Goal: Transaction & Acquisition: Purchase product/service

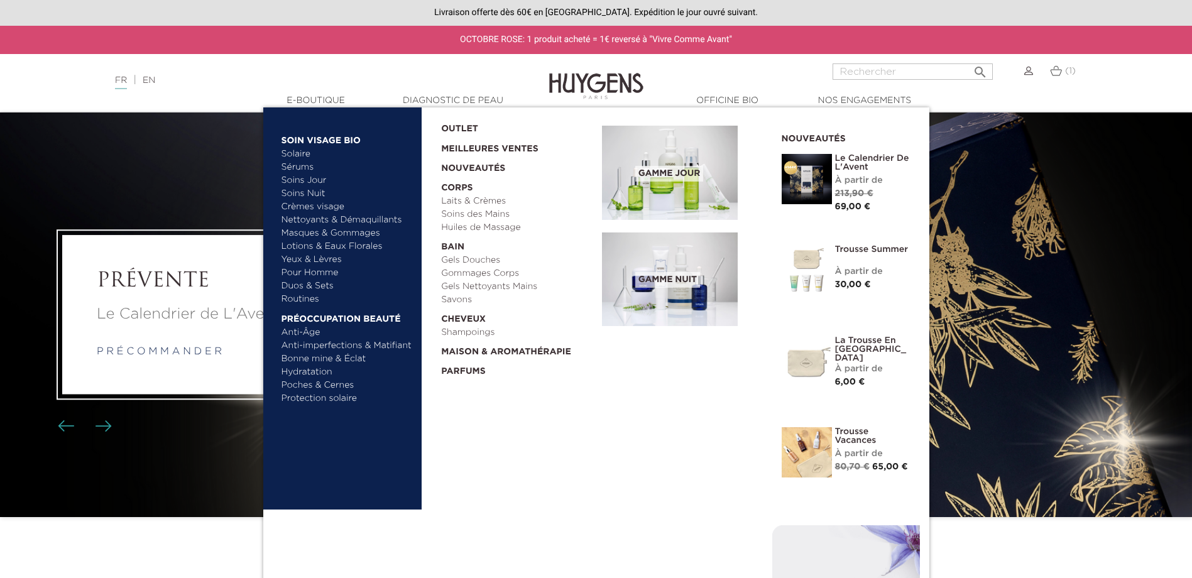
click at [853, 442] on link "Trousse Vacances" at bounding box center [872, 436] width 75 height 18
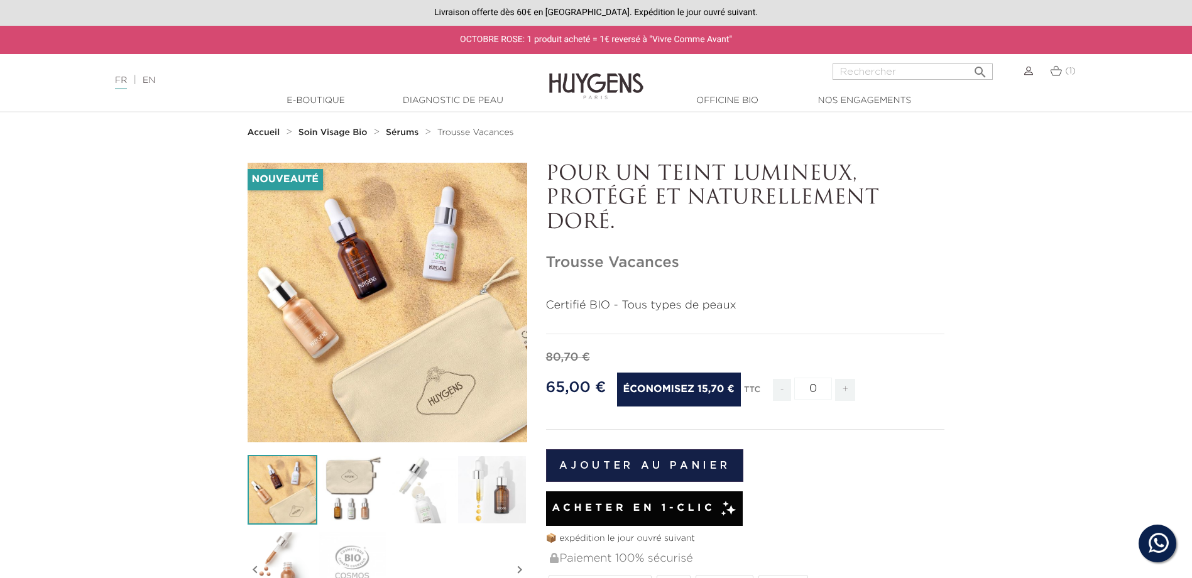
click at [382, 294] on icon "" at bounding box center [387, 302] width 63 height 63
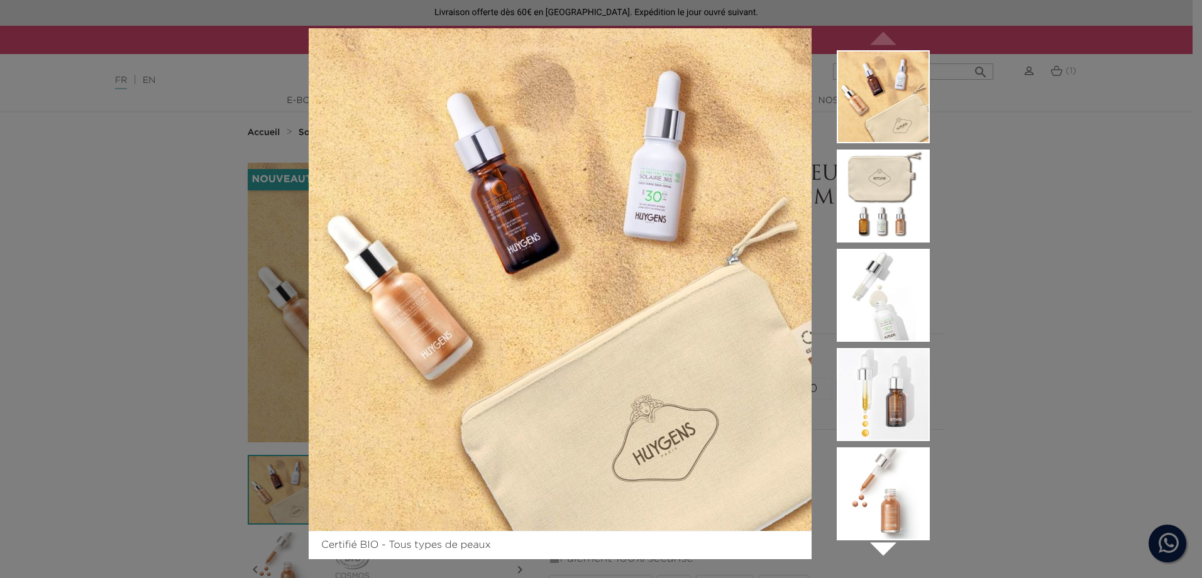
click at [898, 195] on img at bounding box center [882, 196] width 93 height 93
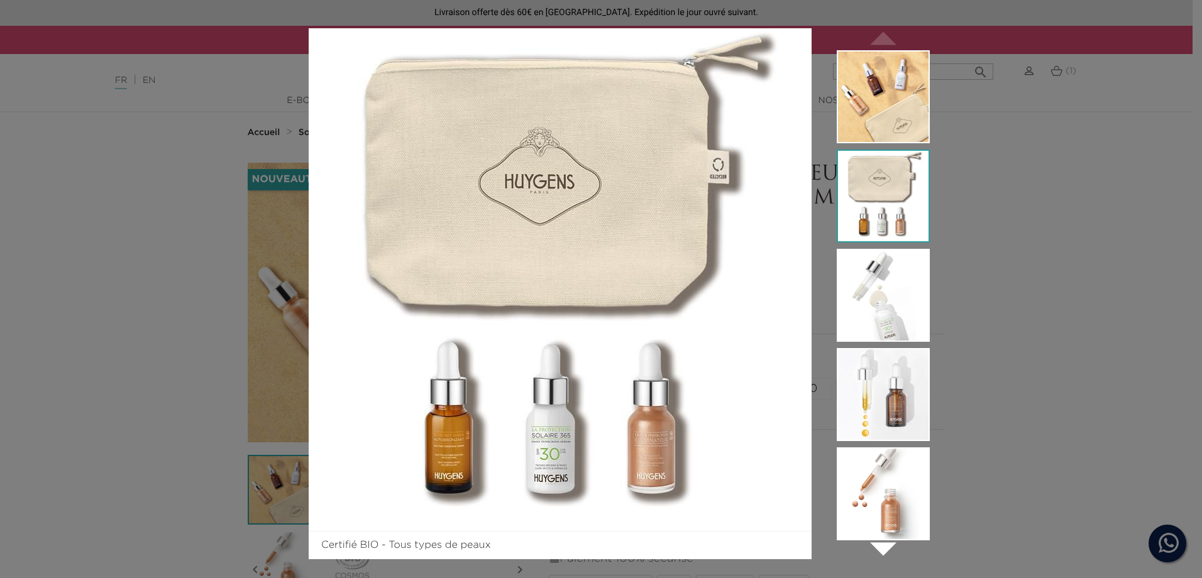
click at [904, 281] on img at bounding box center [882, 295] width 93 height 93
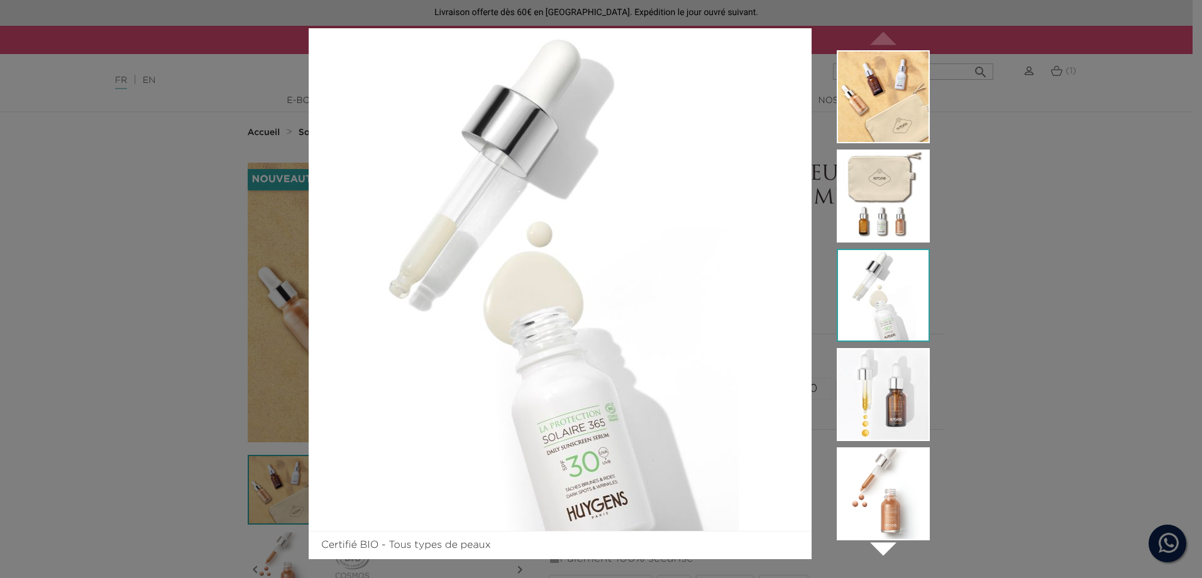
click at [887, 375] on img at bounding box center [882, 394] width 93 height 93
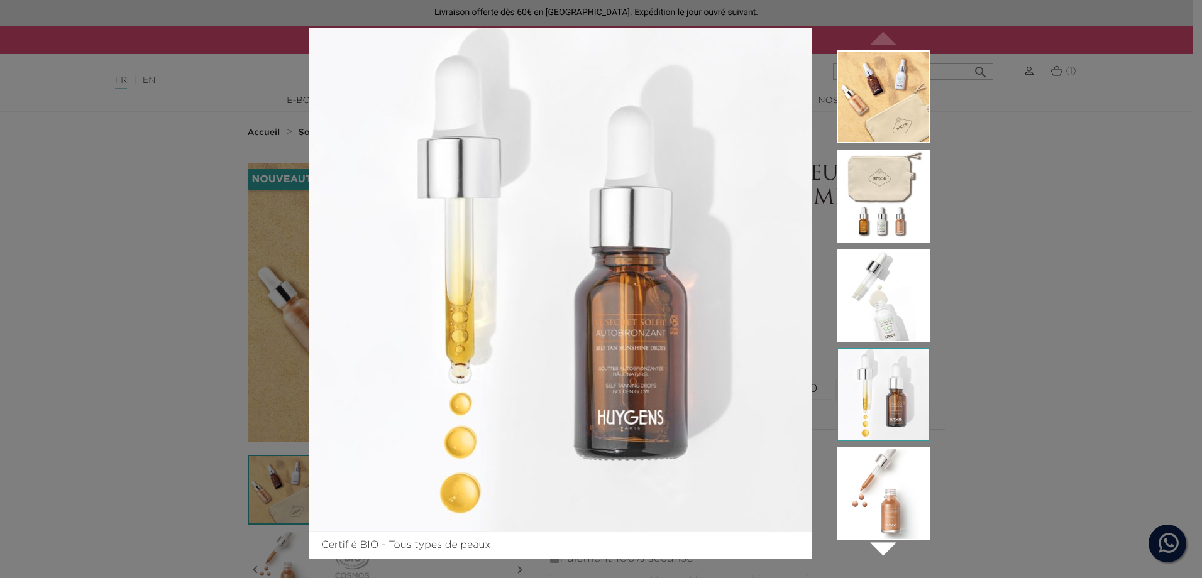
scroll to position [9, 0]
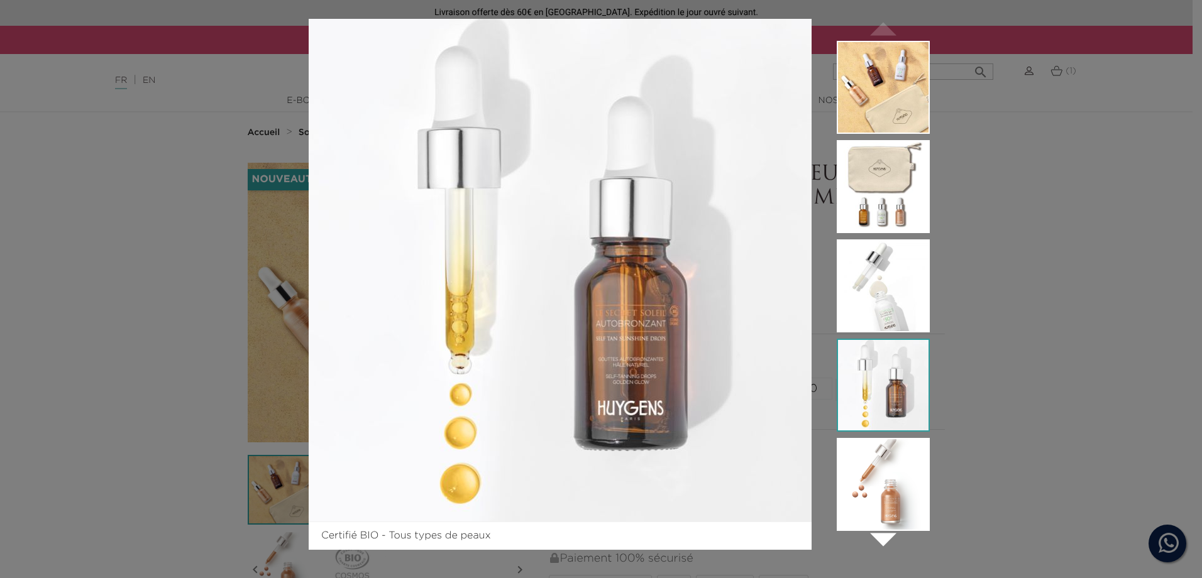
click at [907, 486] on img at bounding box center [882, 484] width 93 height 93
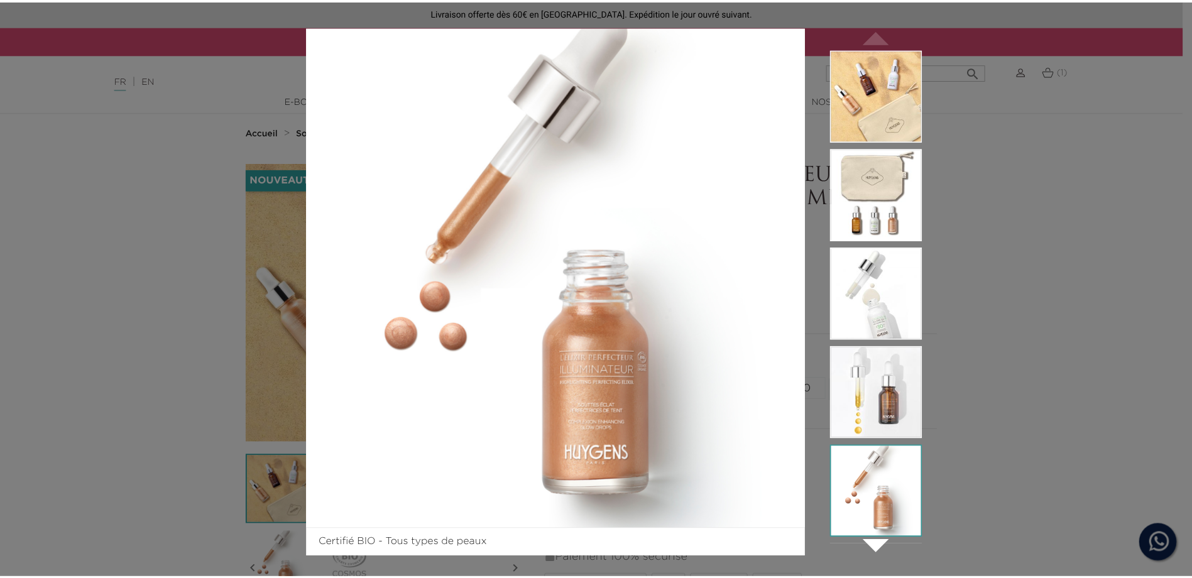
scroll to position [0, 0]
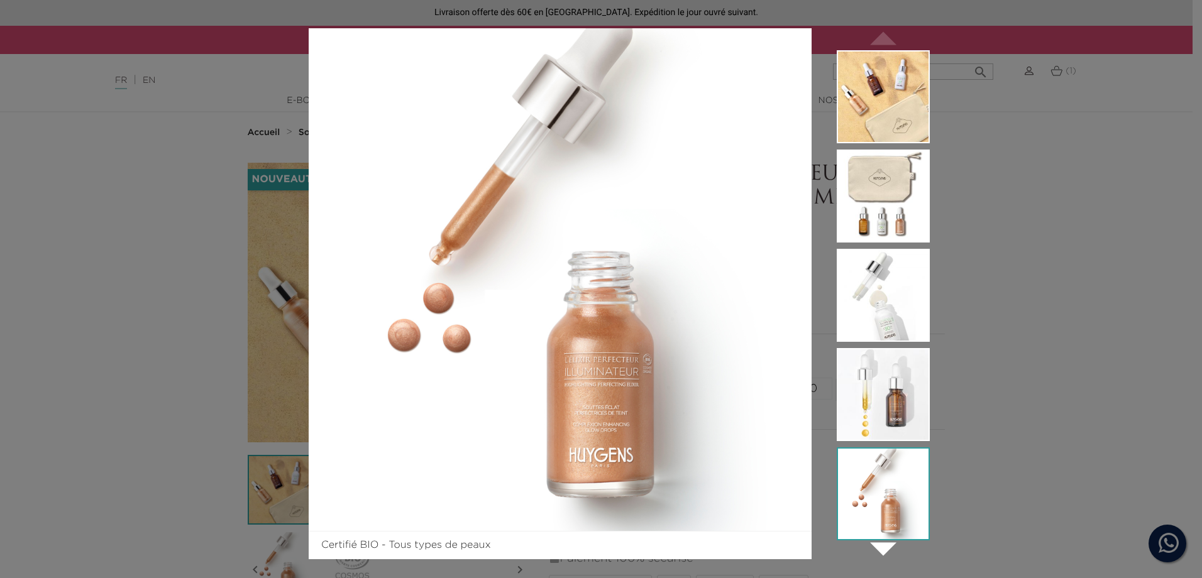
click at [1031, 162] on div "Certifié BIO - Tous types de peaux  " at bounding box center [601, 289] width 1202 height 578
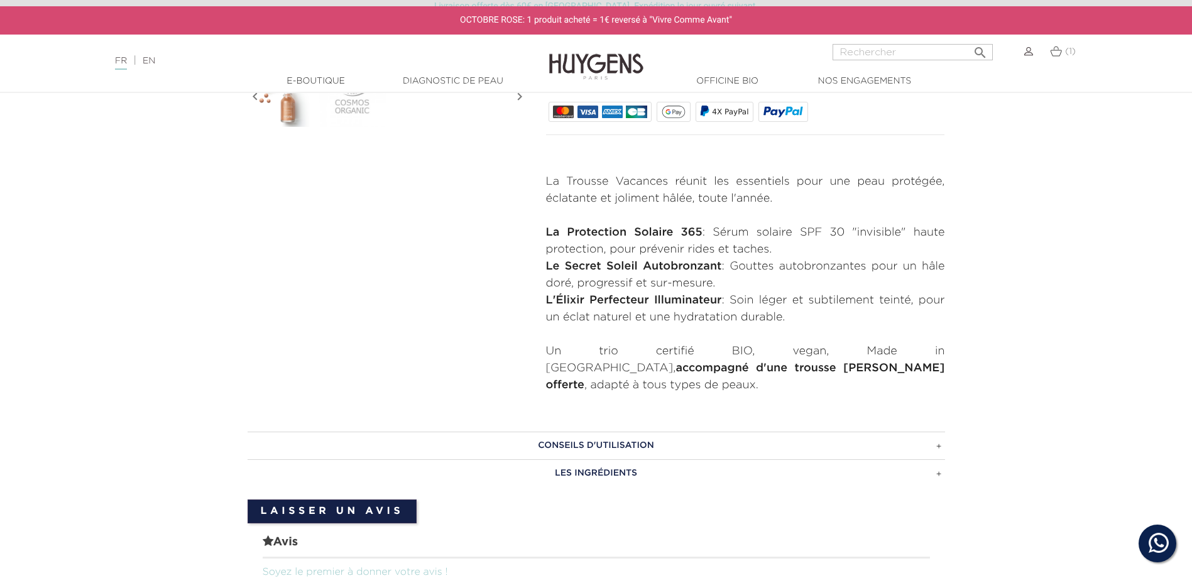
scroll to position [503, 0]
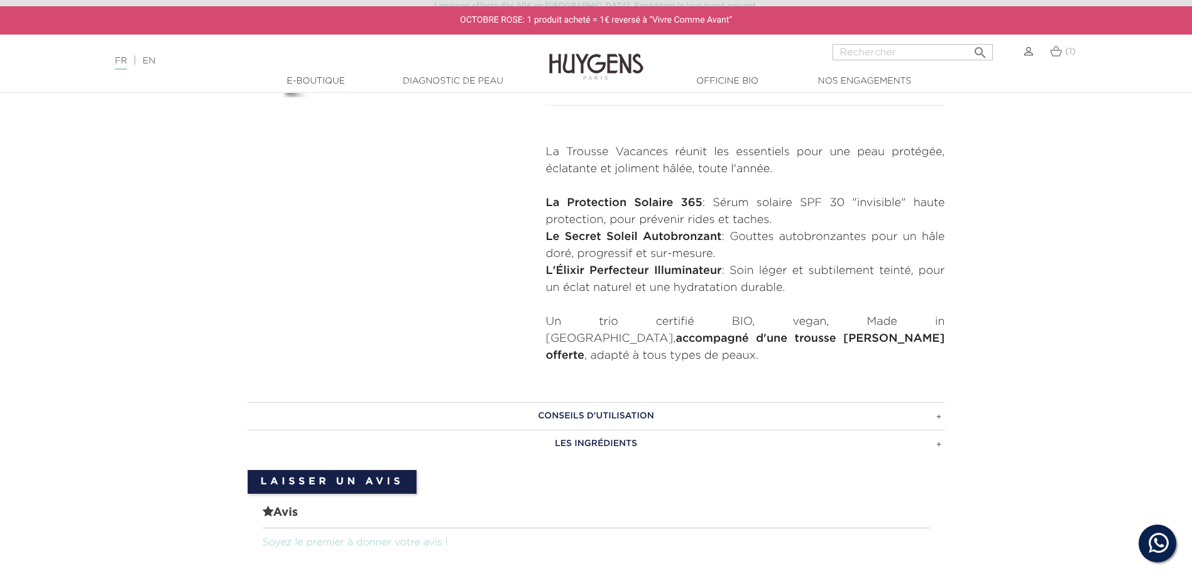
click at [602, 402] on h3 "CONSEILS D'UTILISATION" at bounding box center [597, 416] width 698 height 28
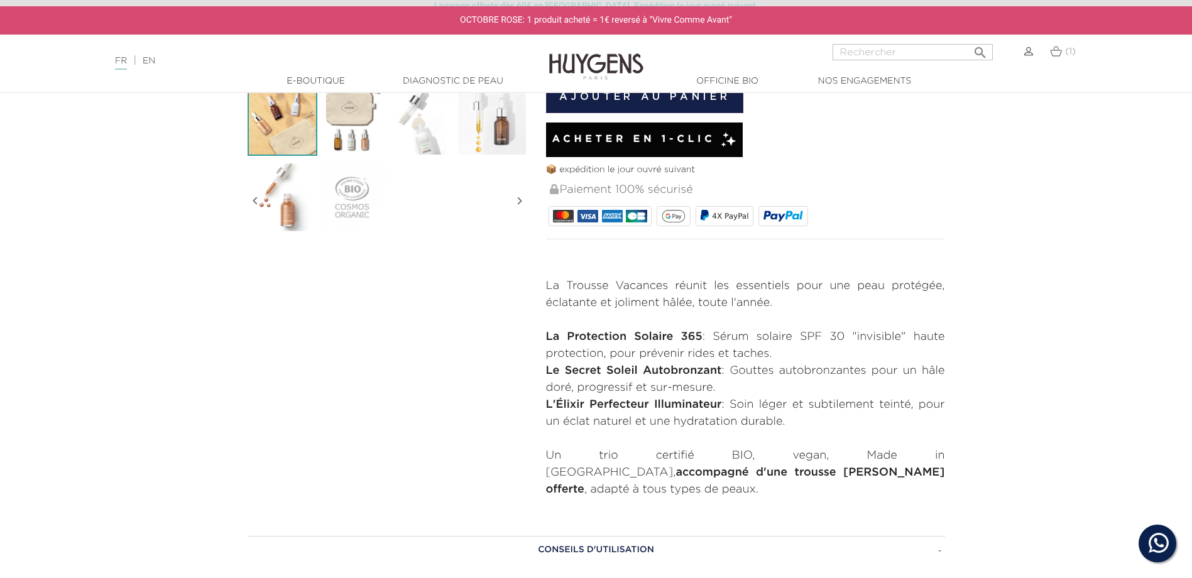
scroll to position [126, 0]
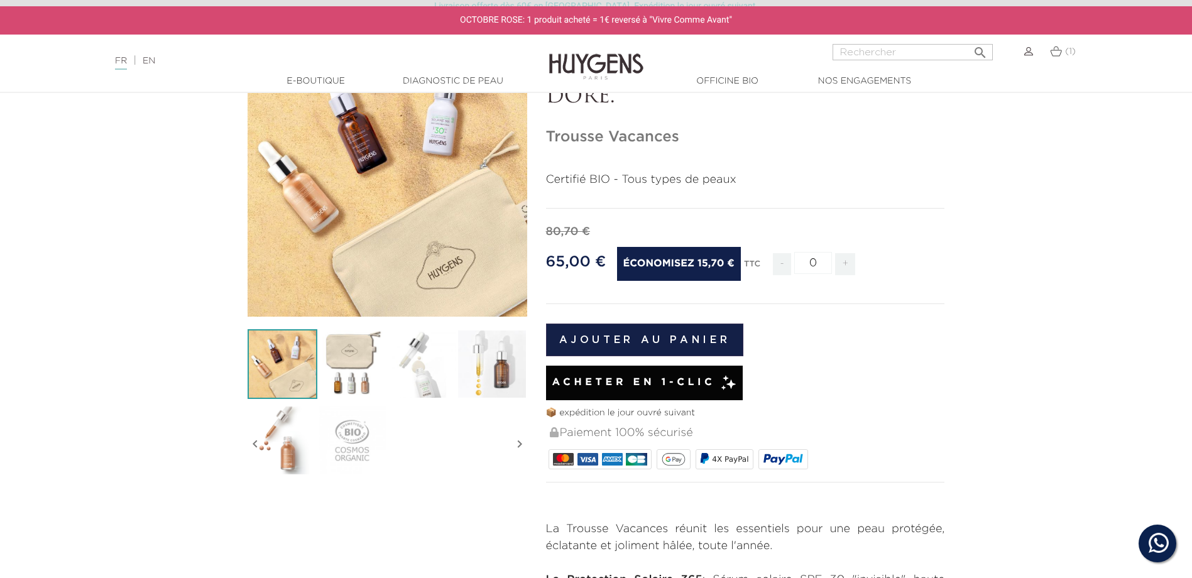
click at [1065, 53] on span "(1)" at bounding box center [1070, 51] width 11 height 9
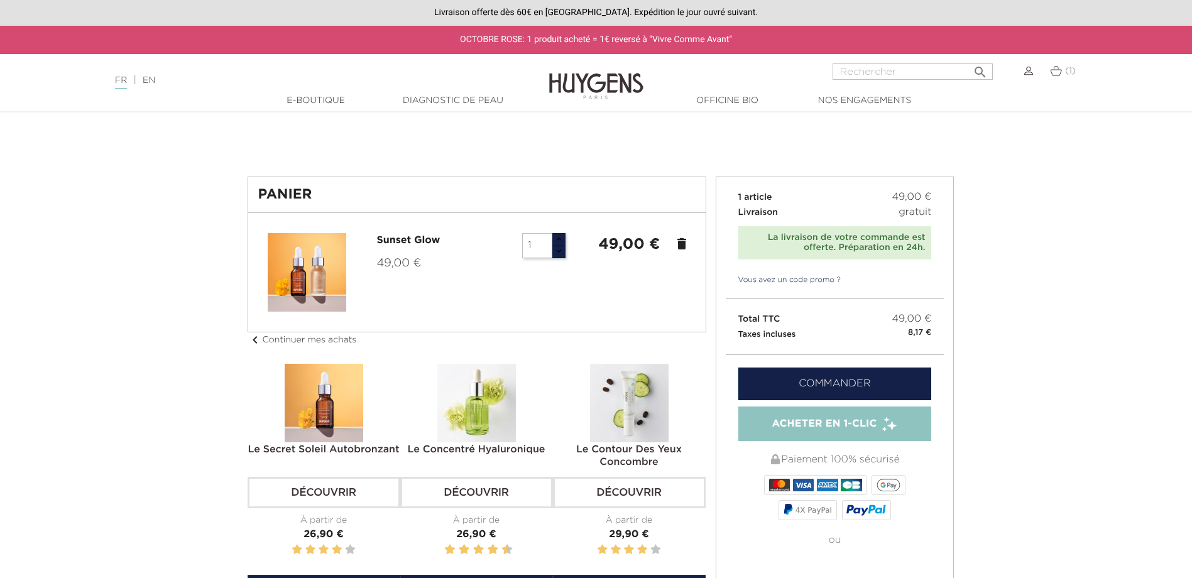
click at [689, 243] on icon "delete" at bounding box center [681, 243] width 15 height 15
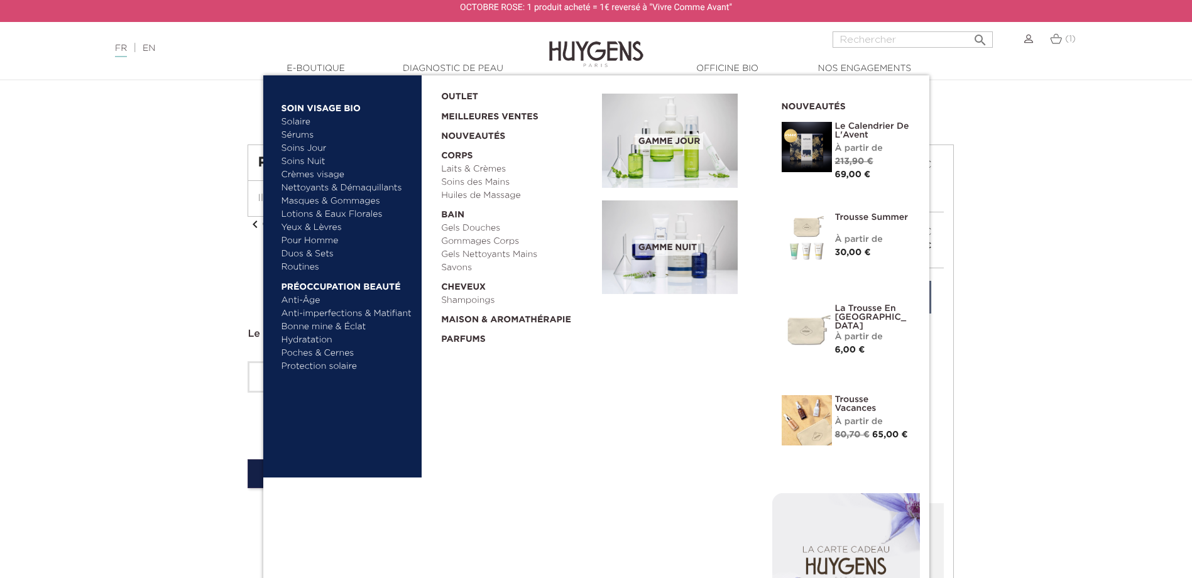
scroll to position [63, 0]
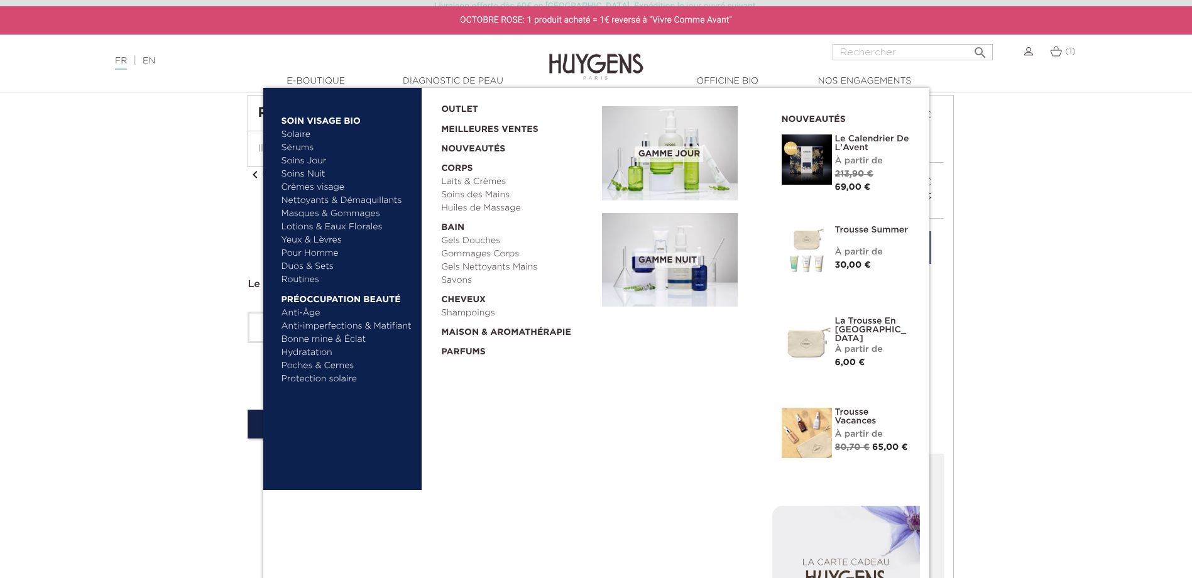
click at [806, 456] on img at bounding box center [807, 433] width 50 height 50
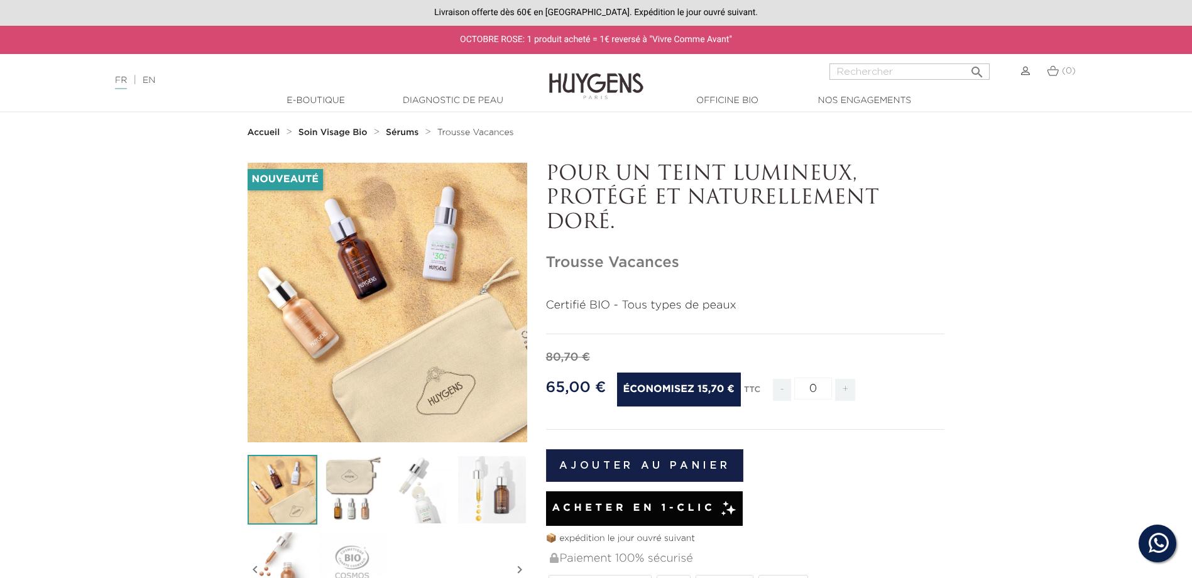
click at [635, 457] on button "Ajouter au panier" at bounding box center [645, 465] width 198 height 33
click at [633, 465] on button "Ajouter au panier" at bounding box center [657, 465] width 223 height 33
click at [610, 510] on span "Acheter en 1-clic" at bounding box center [633, 508] width 163 height 15
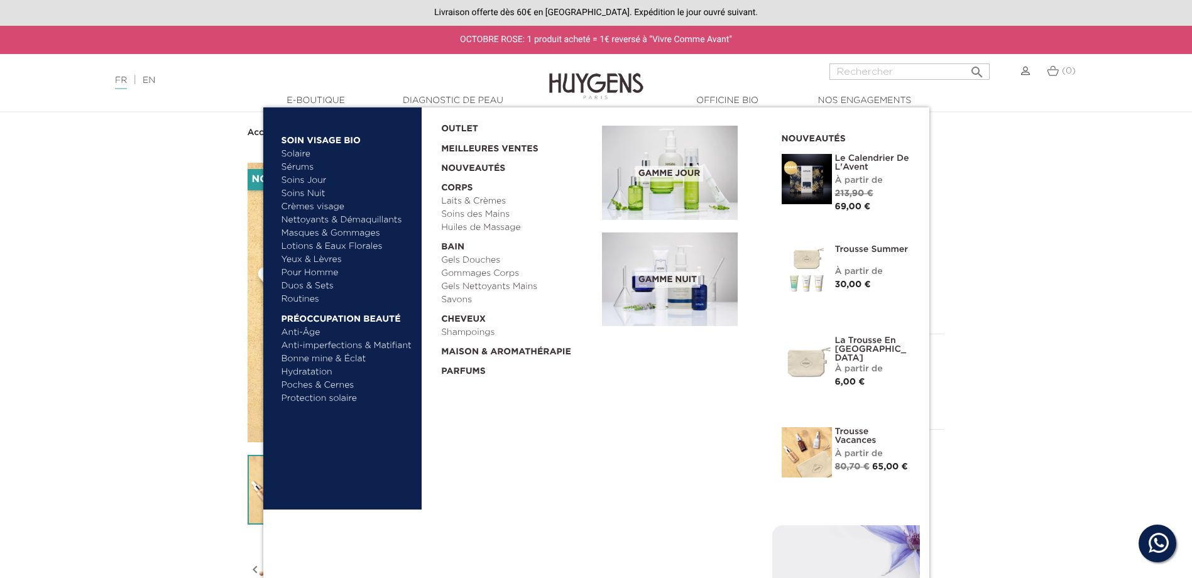
click at [303, 182] on link "Soins Jour" at bounding box center [347, 180] width 131 height 13
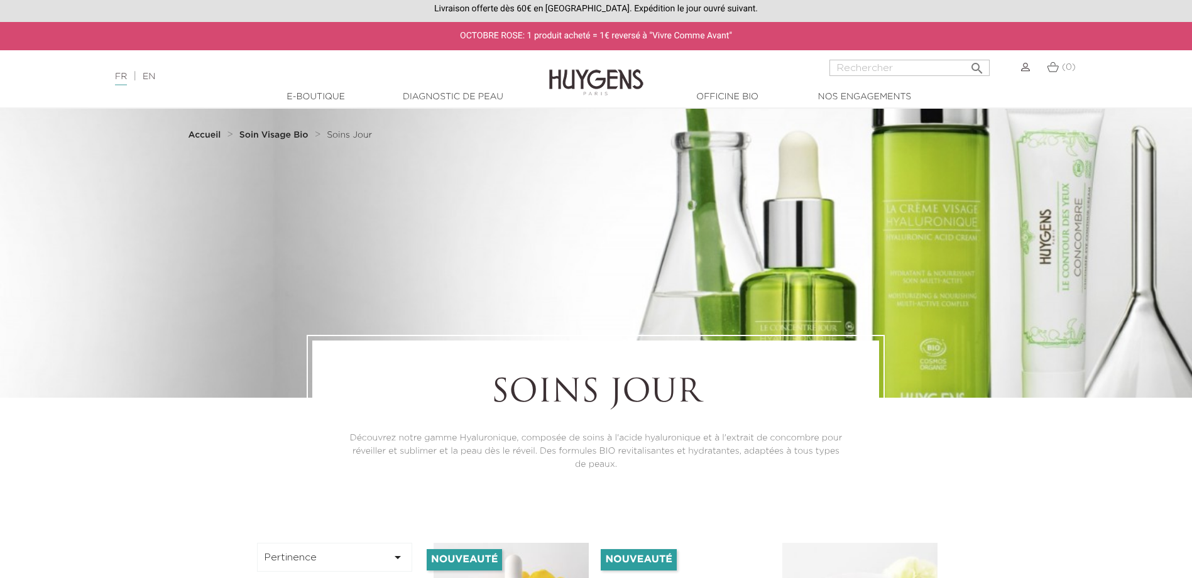
scroll to position [377, 0]
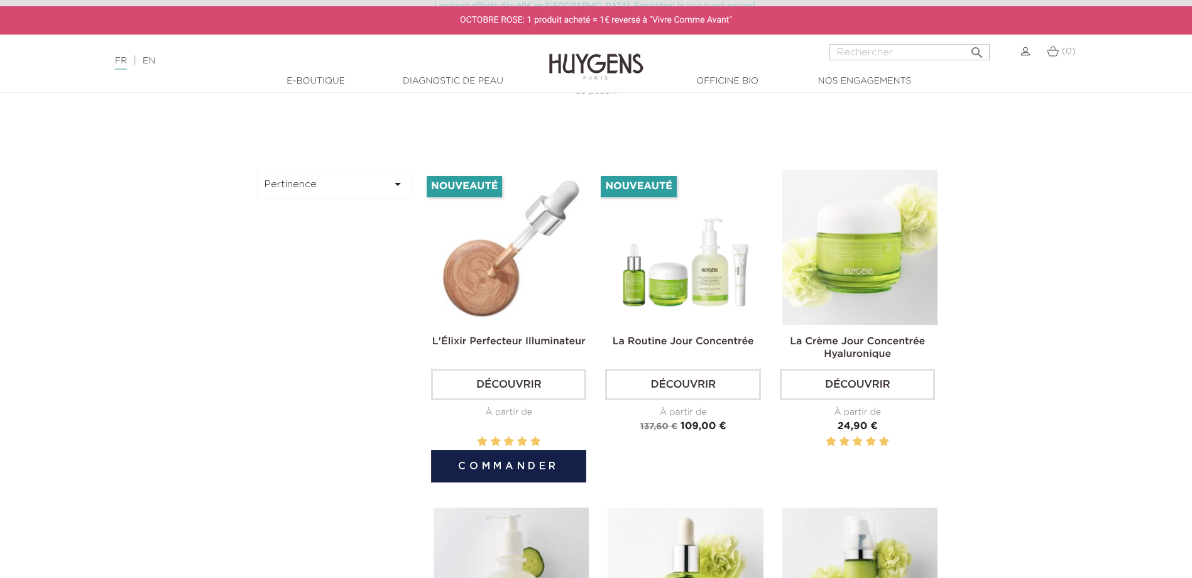
click at [483, 466] on button "Commander" at bounding box center [508, 466] width 155 height 33
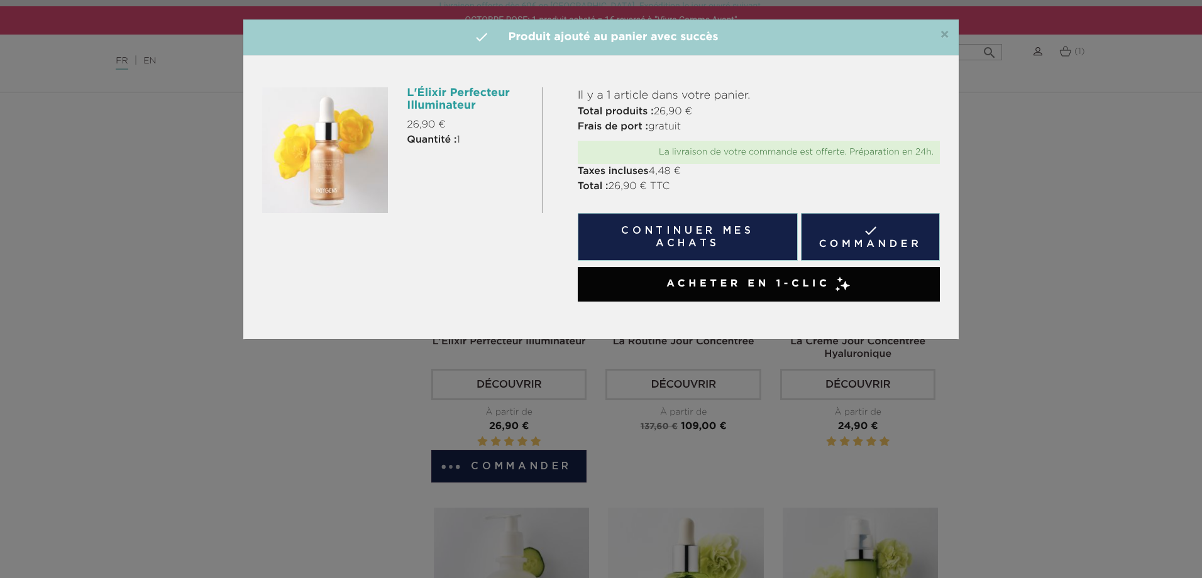
click at [738, 227] on button "Continuer mes achats" at bounding box center [688, 237] width 220 height 48
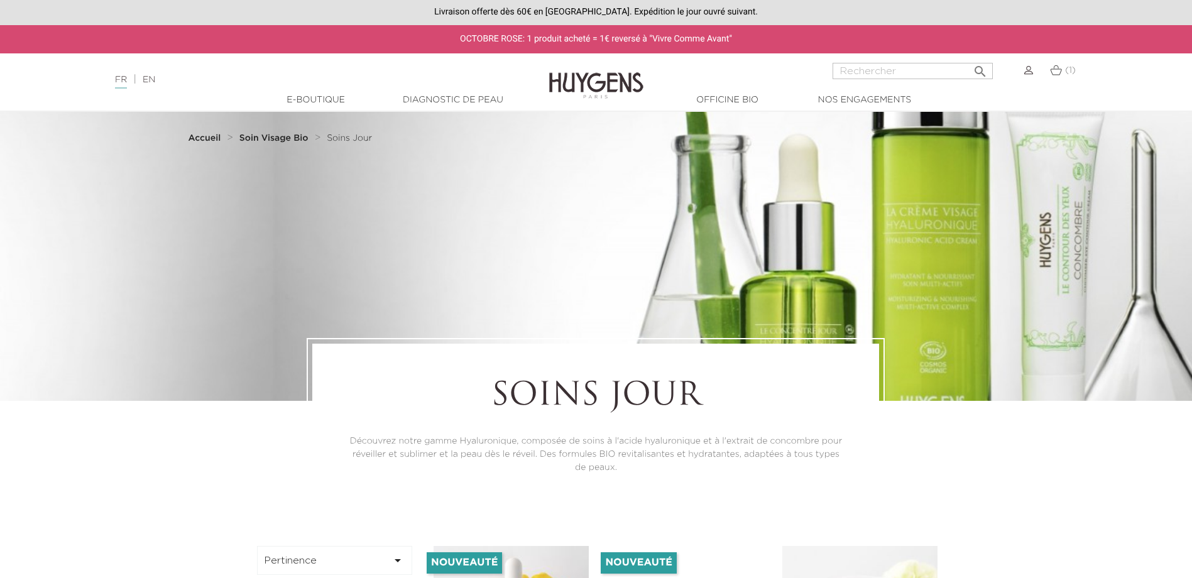
scroll to position [0, 0]
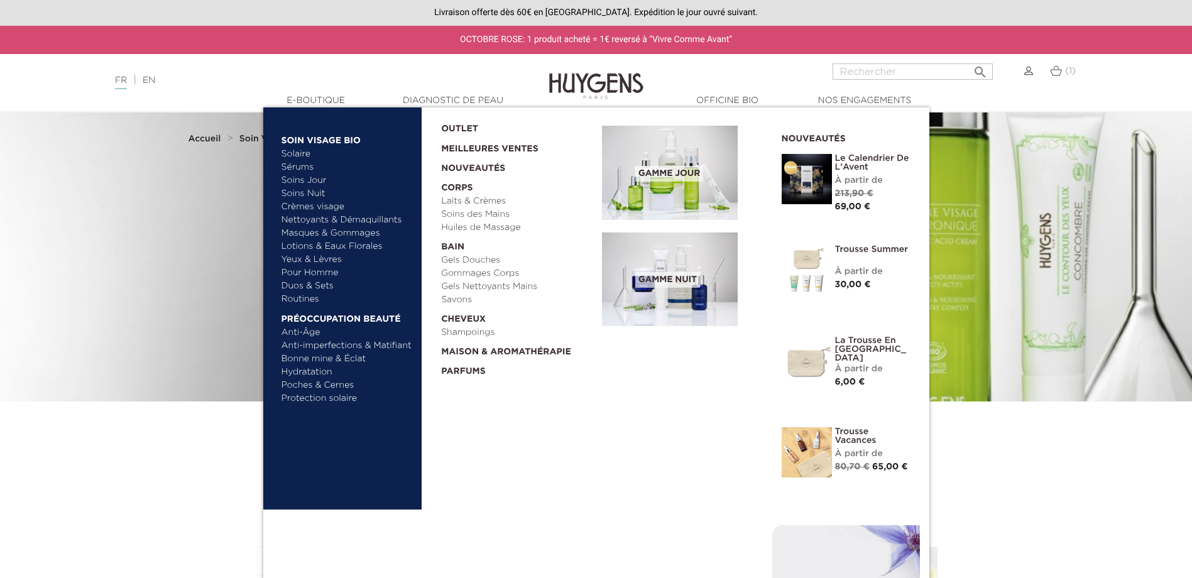
click at [297, 155] on link "Solaire" at bounding box center [347, 154] width 131 height 13
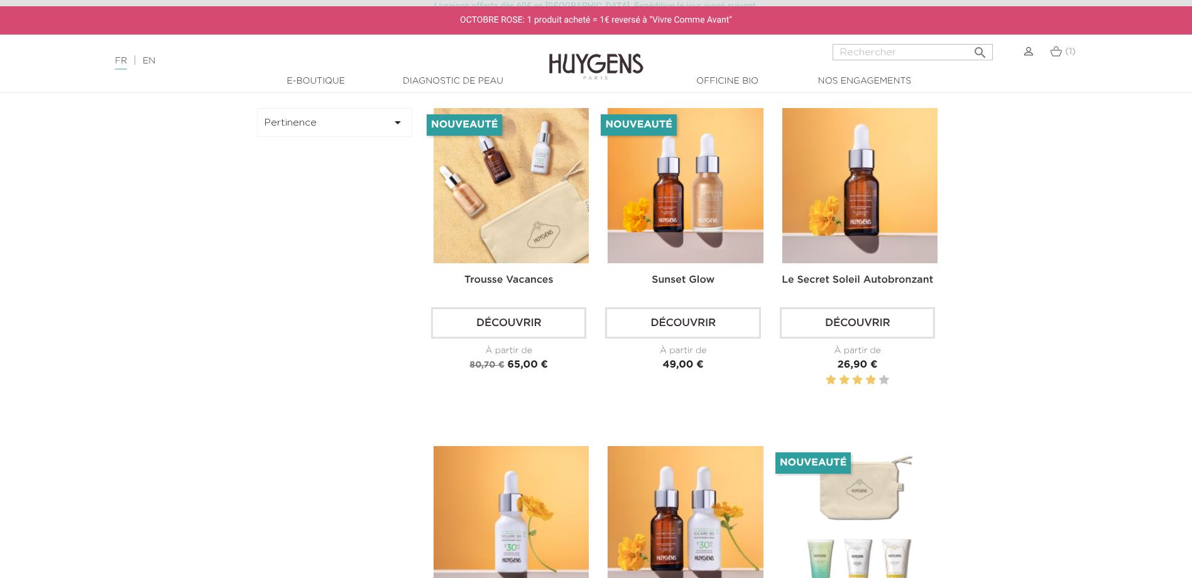
scroll to position [440, 0]
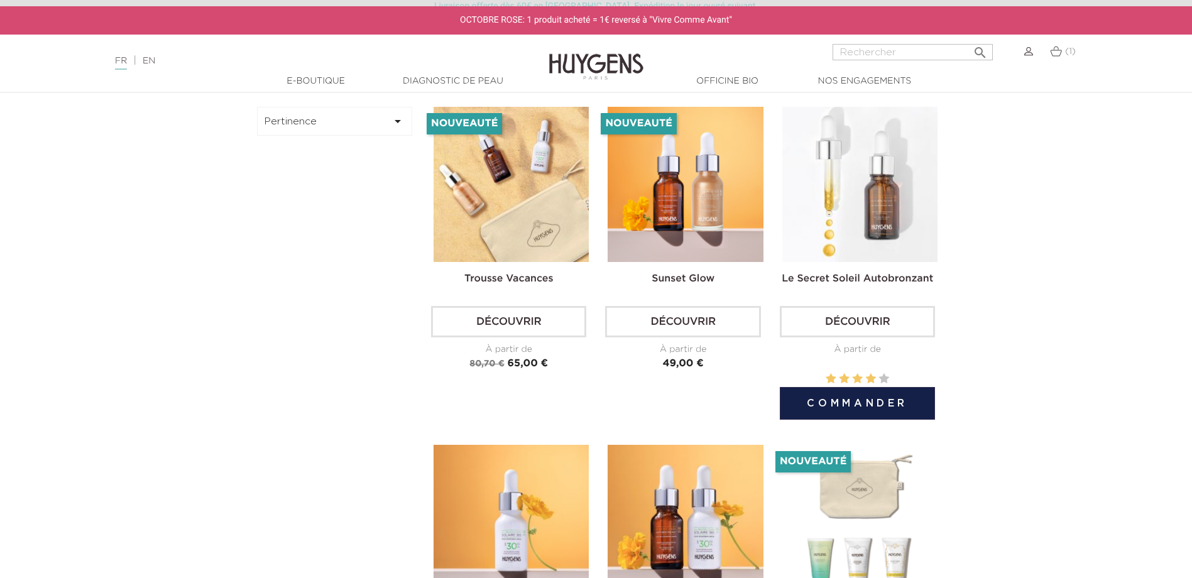
click at [901, 400] on button "Commander" at bounding box center [857, 403] width 155 height 33
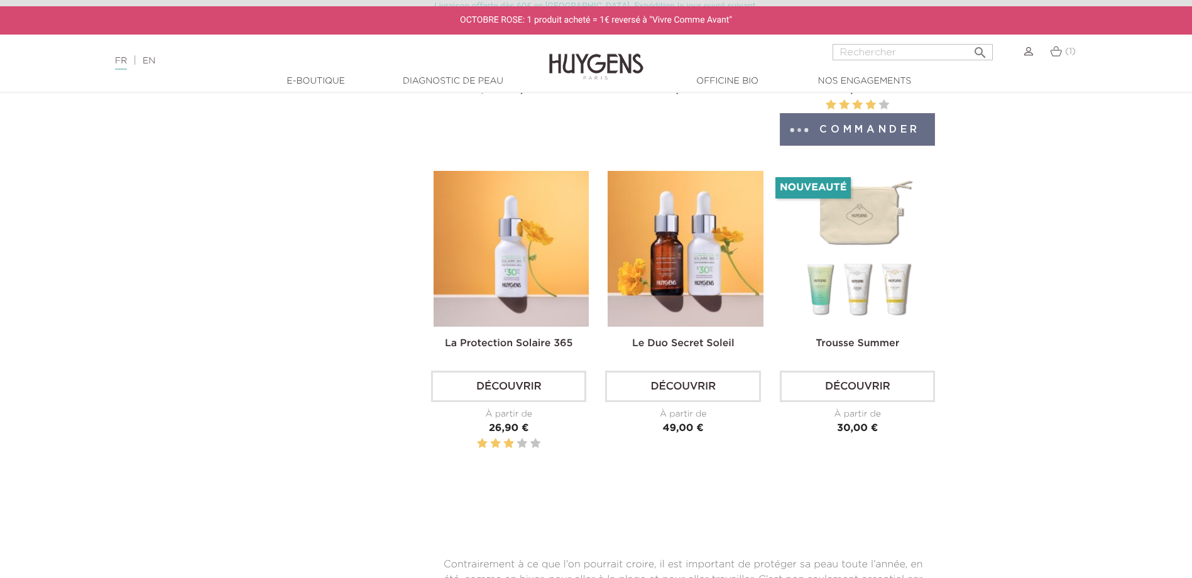
scroll to position [691, 0]
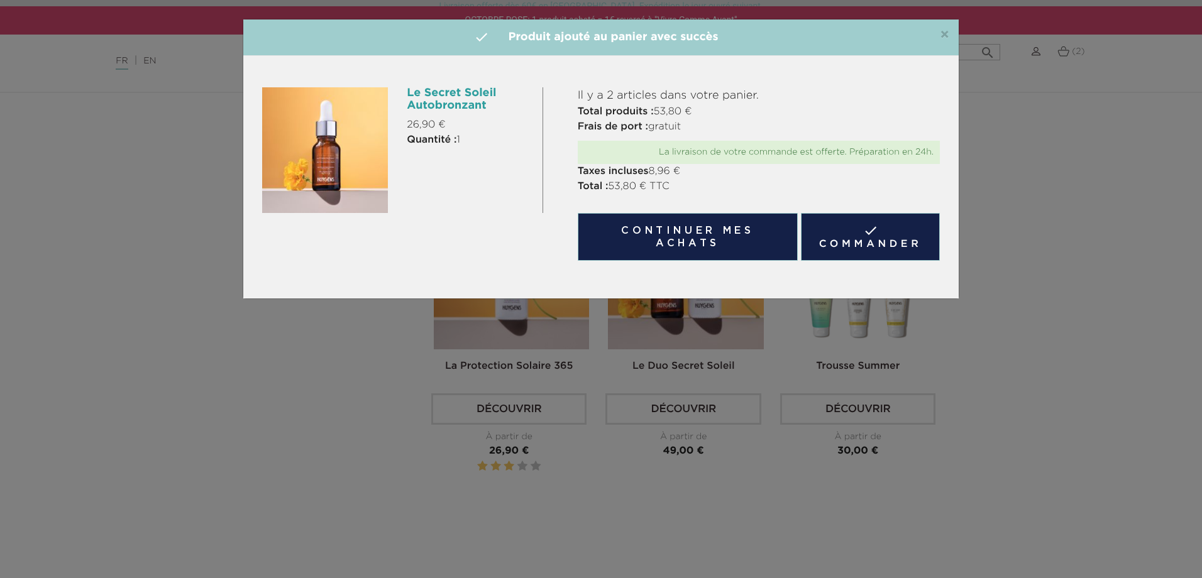
click at [936, 41] on h4 " Produit ajouté au panier avec succès" at bounding box center [601, 37] width 696 height 17
click at [941, 37] on span "×" at bounding box center [944, 35] width 9 height 15
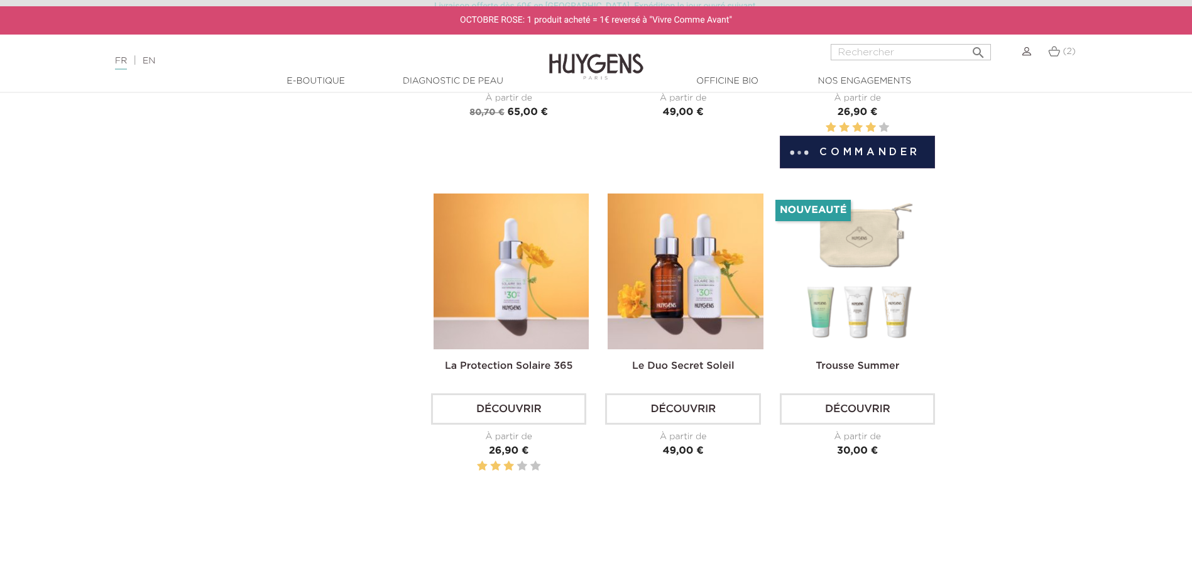
click at [1060, 55] on img at bounding box center [1054, 51] width 12 height 11
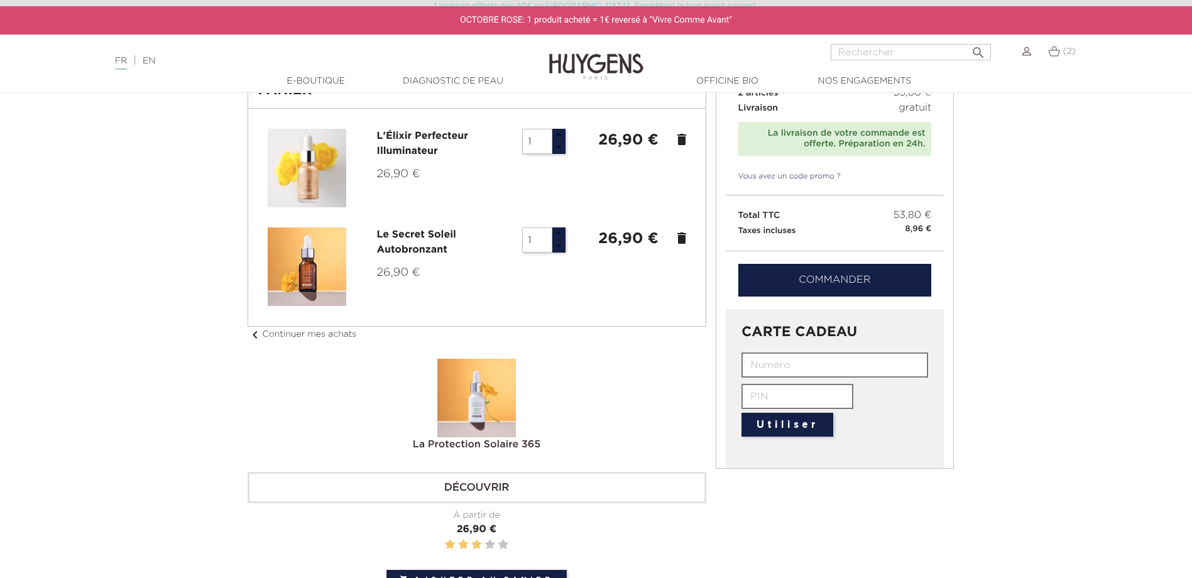
scroll to position [63, 0]
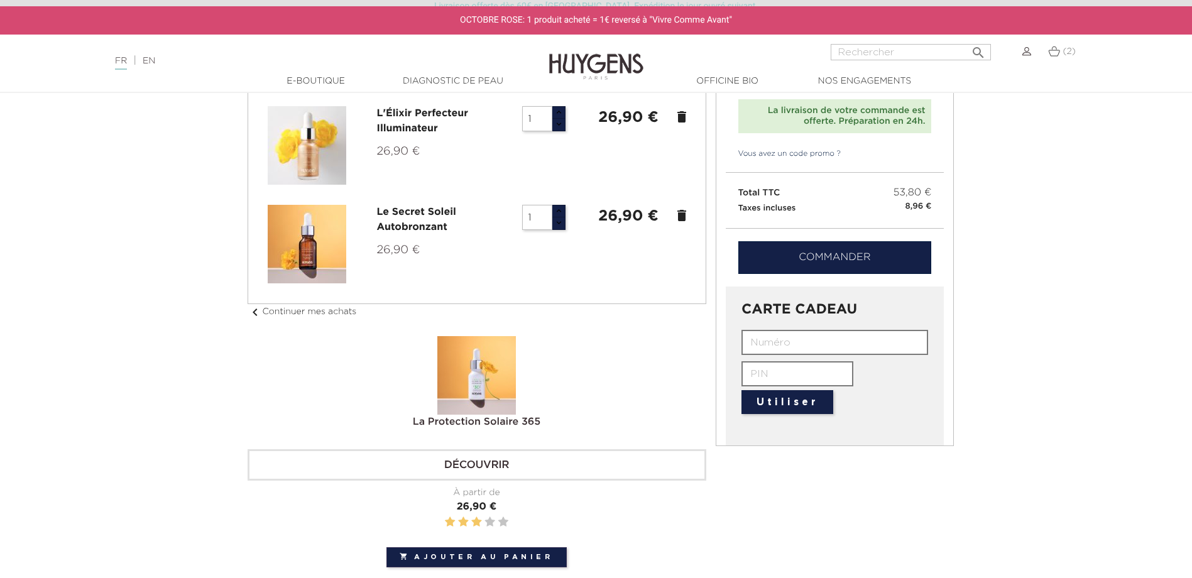
click at [801, 146] on p "Vous avez un code promo ?" at bounding box center [835, 159] width 219 height 26
click at [794, 158] on link "Vous avez un code promo ?" at bounding box center [784, 153] width 116 height 11
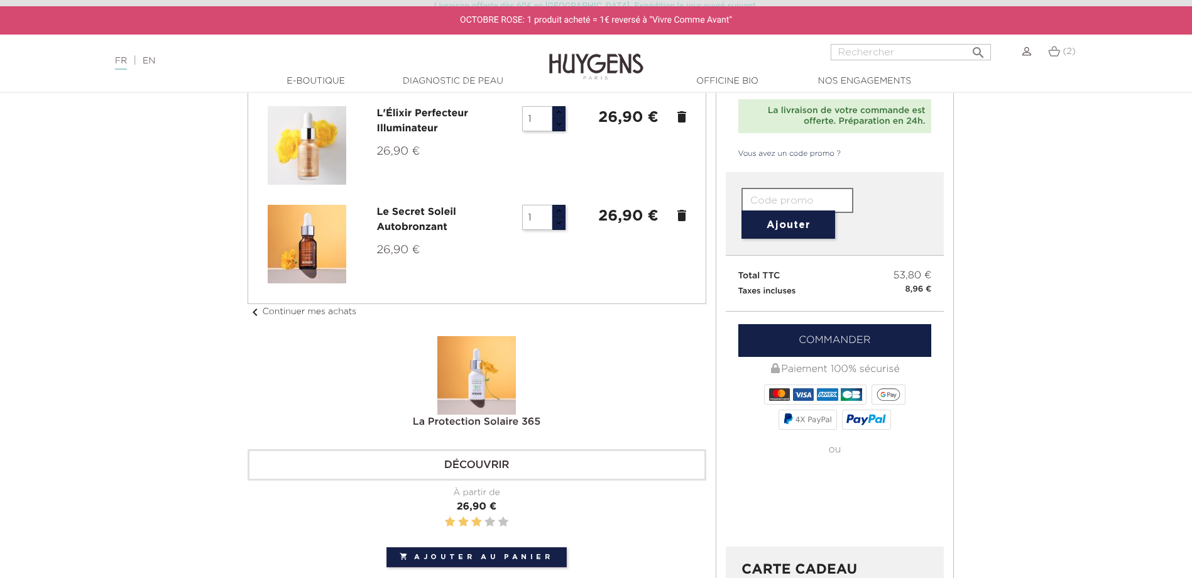
click at [779, 201] on input "text" at bounding box center [798, 200] width 112 height 25
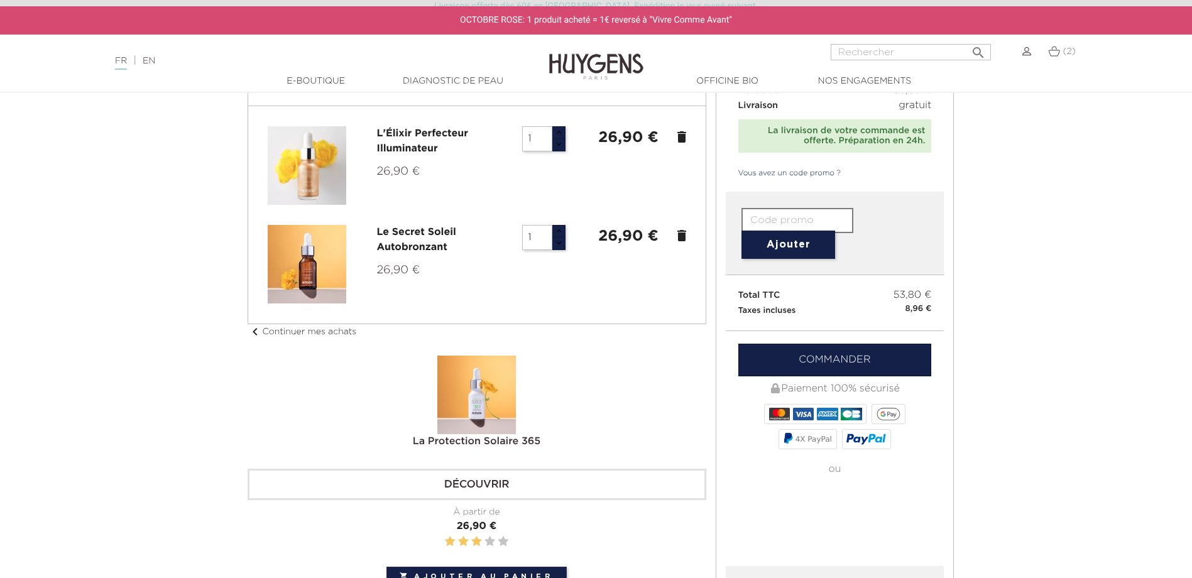
scroll to position [108, 0]
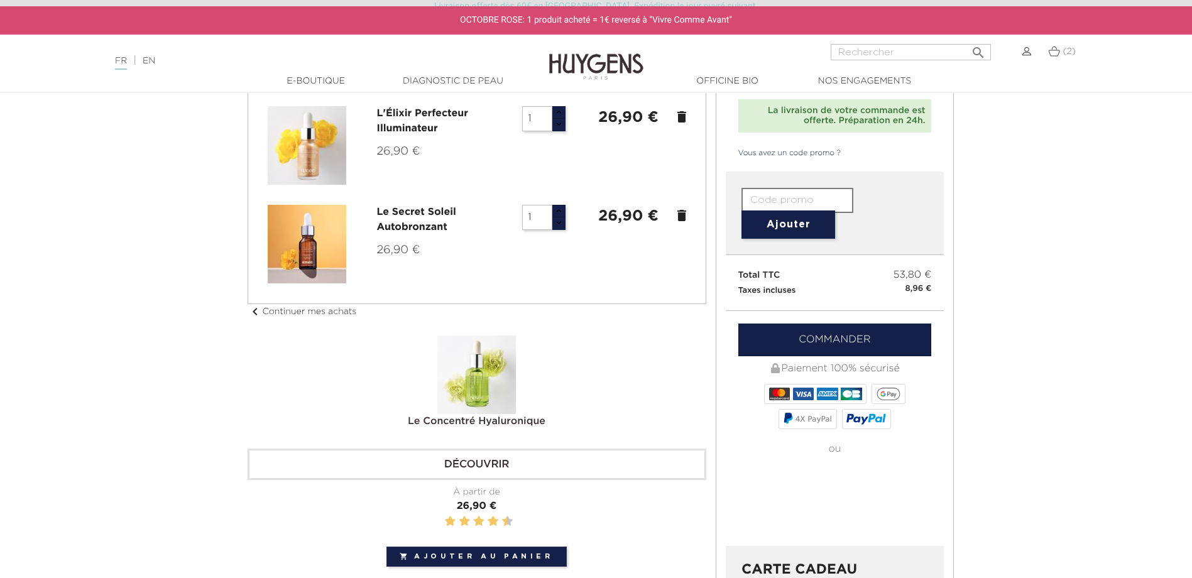
paste input "KKCA-8X18-OZ0F-E0L9"
type input "KKCA-8X18-OZ0F-E0L9"
click at [774, 232] on button "Ajouter" at bounding box center [789, 225] width 94 height 28
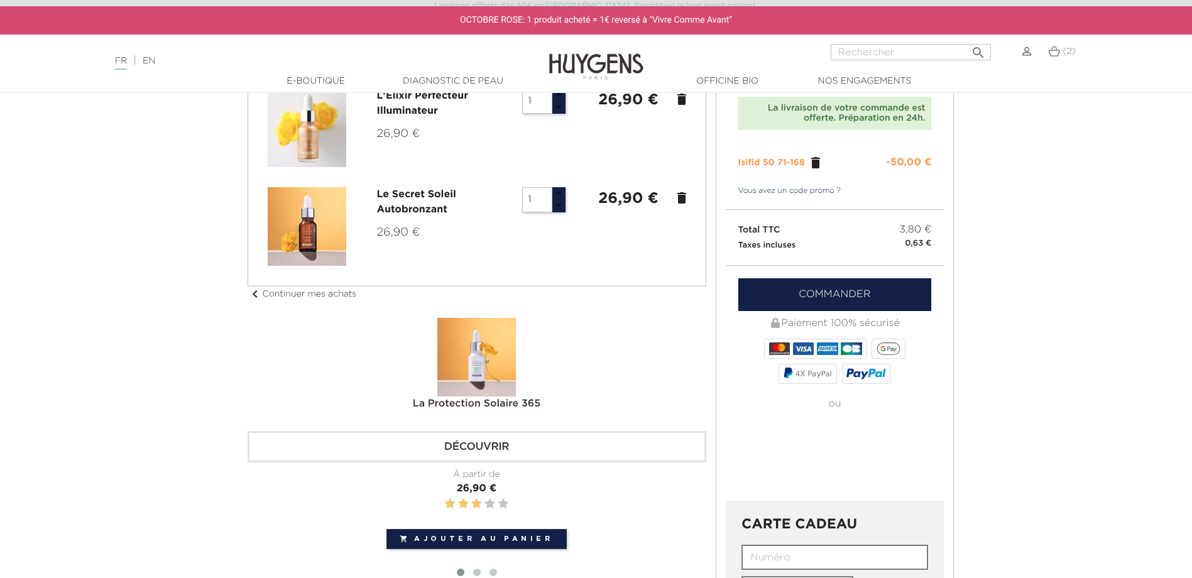
scroll to position [189, 0]
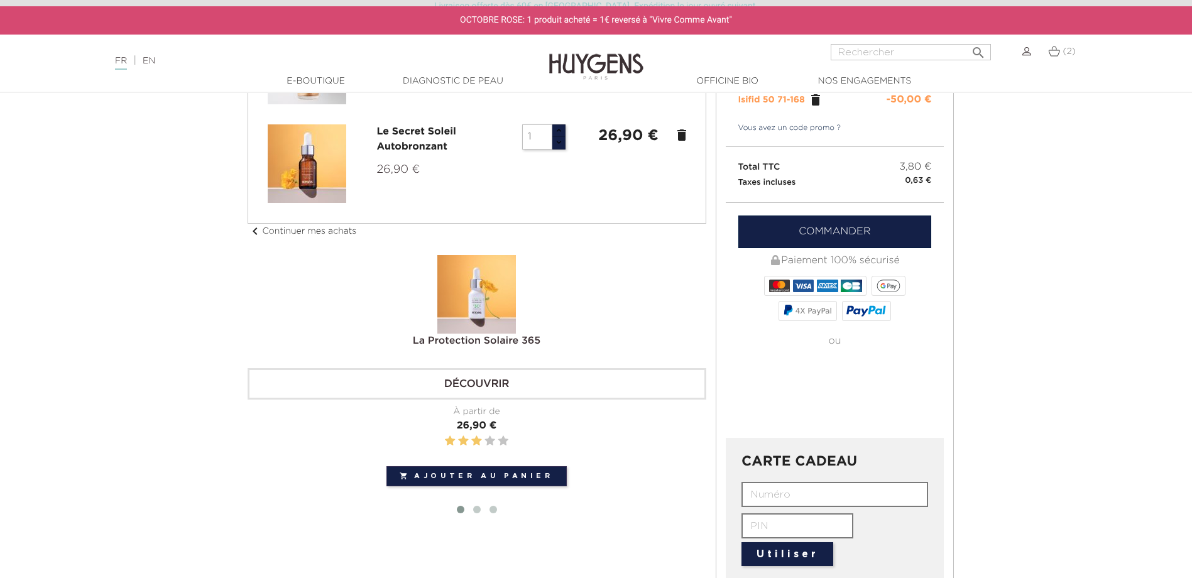
drag, startPoint x: 878, startPoint y: 227, endPoint x: 845, endPoint y: 229, distance: 32.8
click at [878, 227] on link "Commander" at bounding box center [835, 232] width 194 height 33
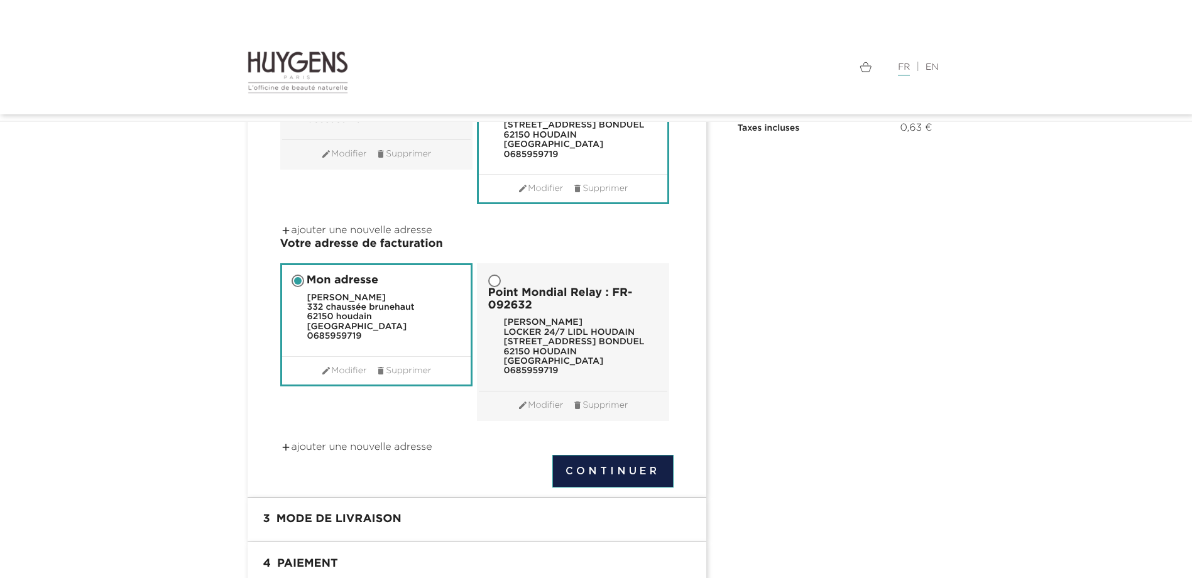
scroll to position [251, 0]
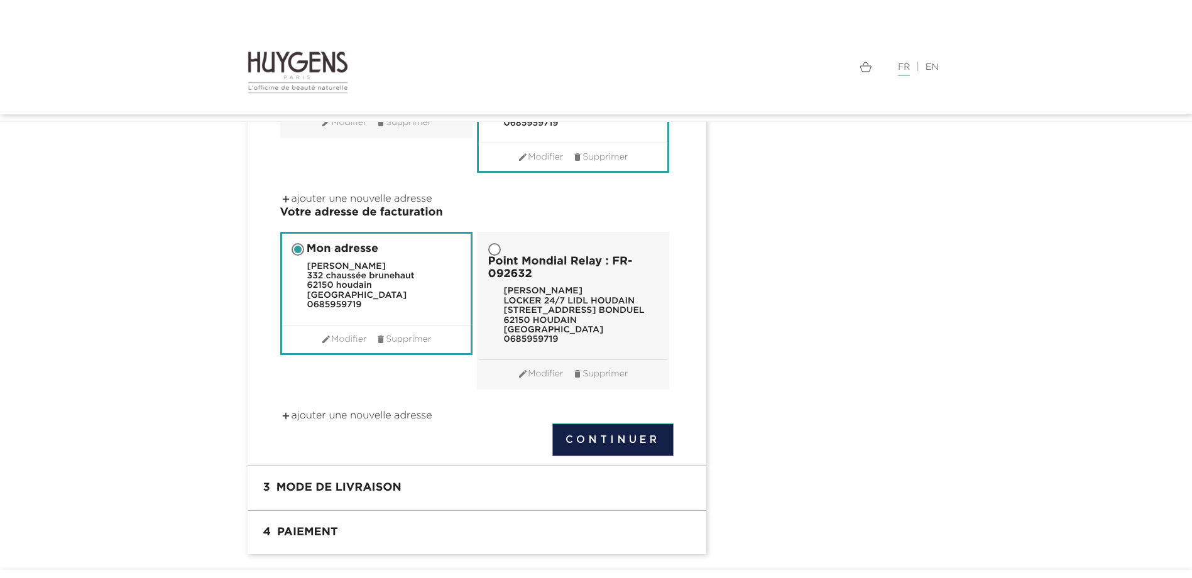
click at [586, 454] on button "Continuer" at bounding box center [612, 440] width 121 height 33
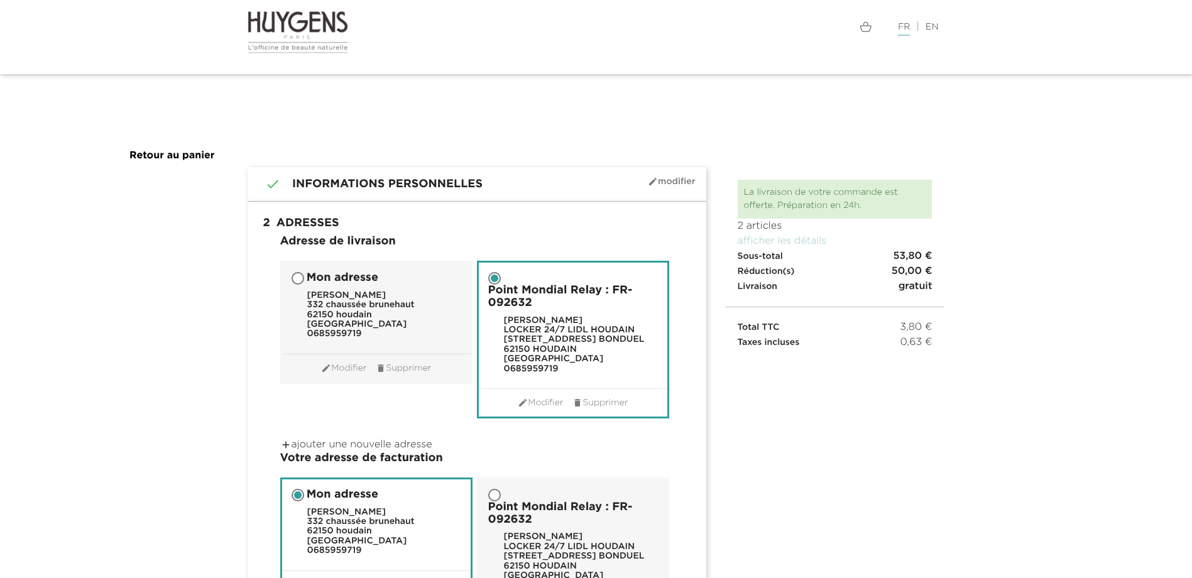
scroll to position [0, 0]
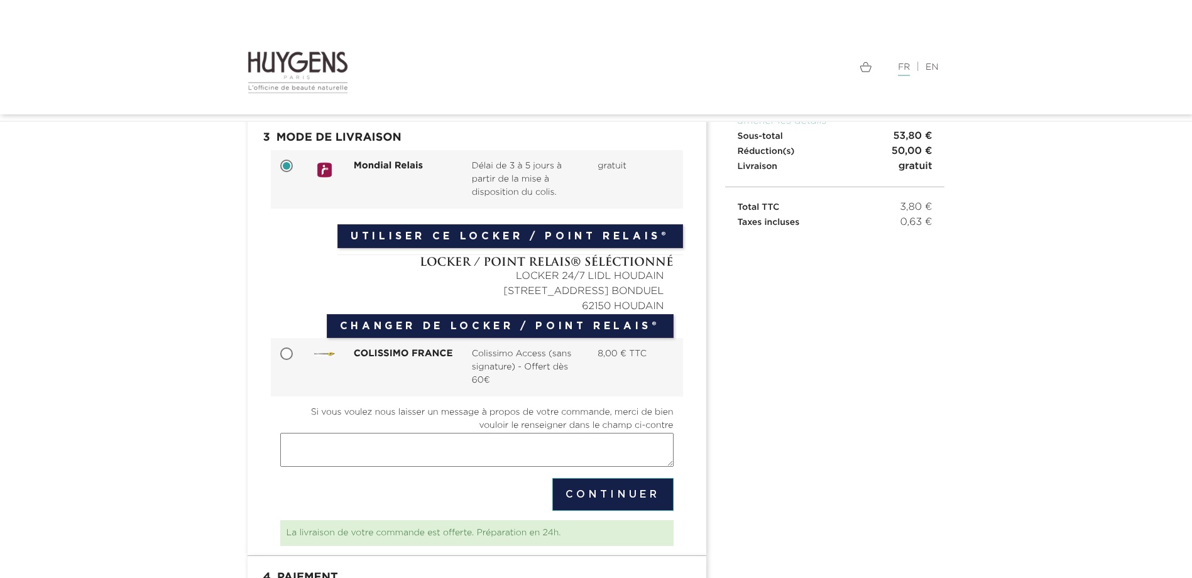
scroll to position [197, 0]
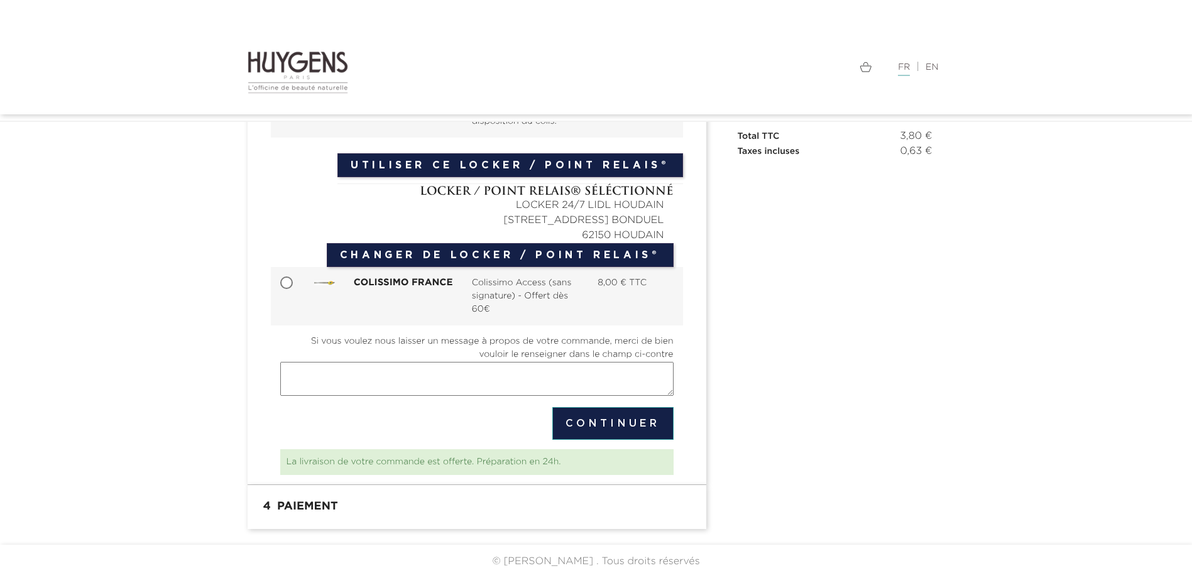
click at [595, 432] on button "Continuer" at bounding box center [612, 423] width 121 height 33
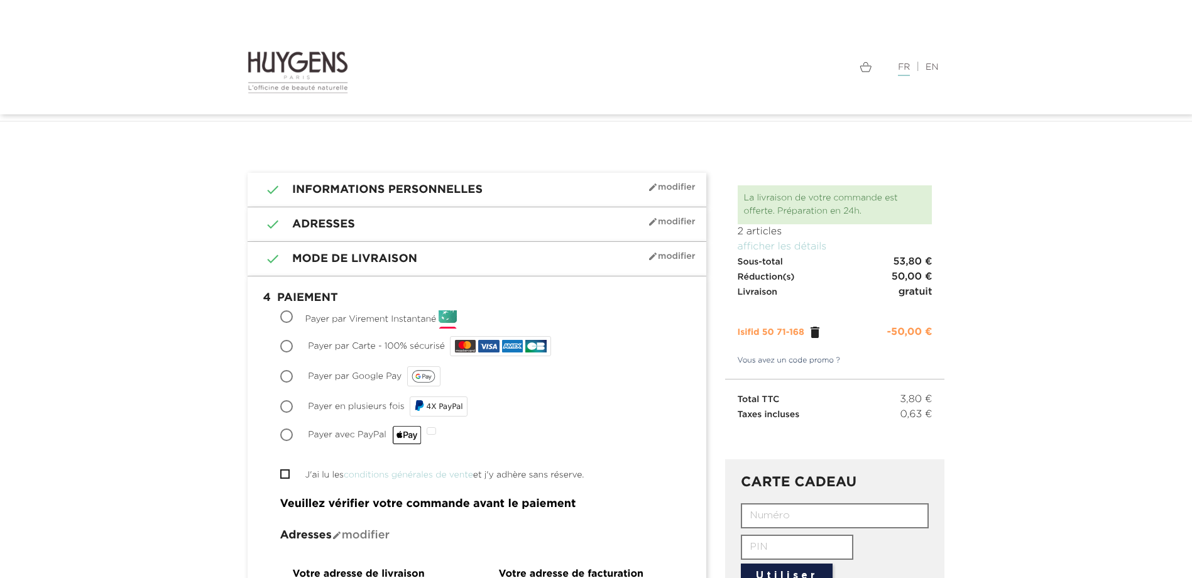
scroll to position [63, 0]
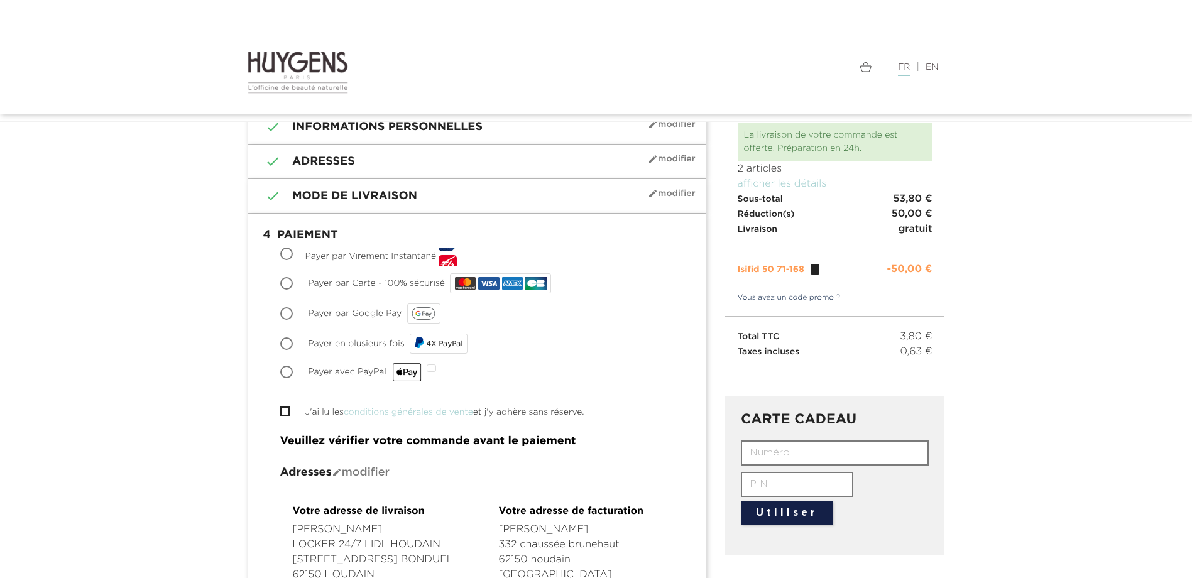
click at [285, 376] on input "Payer avec PayPal" at bounding box center [288, 373] width 13 height 13
radio input "true"
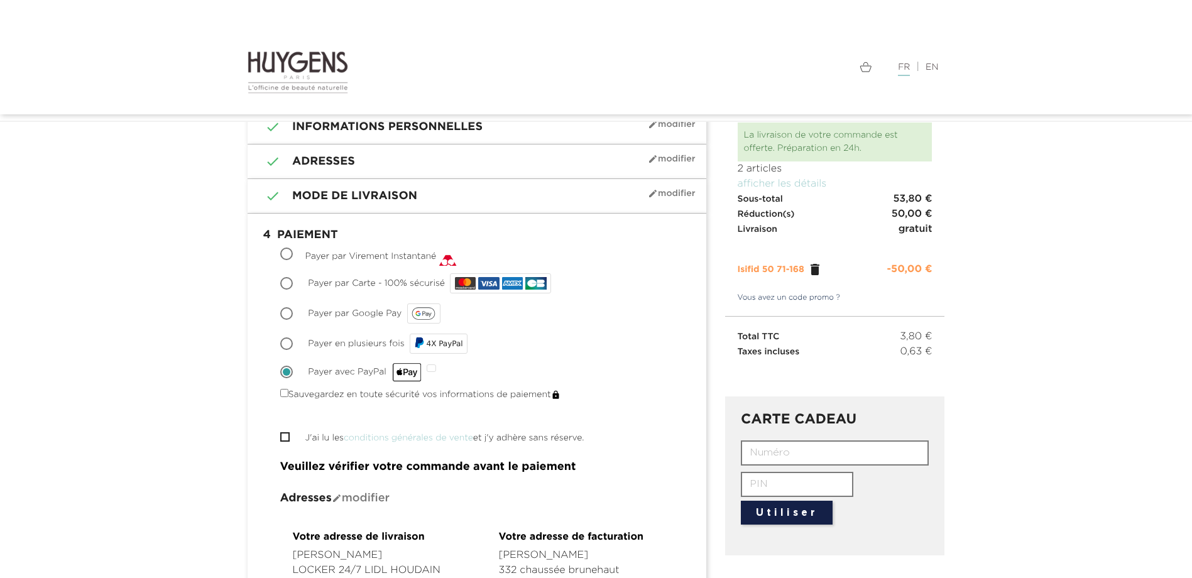
click at [284, 378] on input "Payer avec PayPal" at bounding box center [288, 373] width 13 height 13
click at [289, 280] on input "Payer par Carte - 100% sécurisé" at bounding box center [288, 284] width 13 height 13
radio input "true"
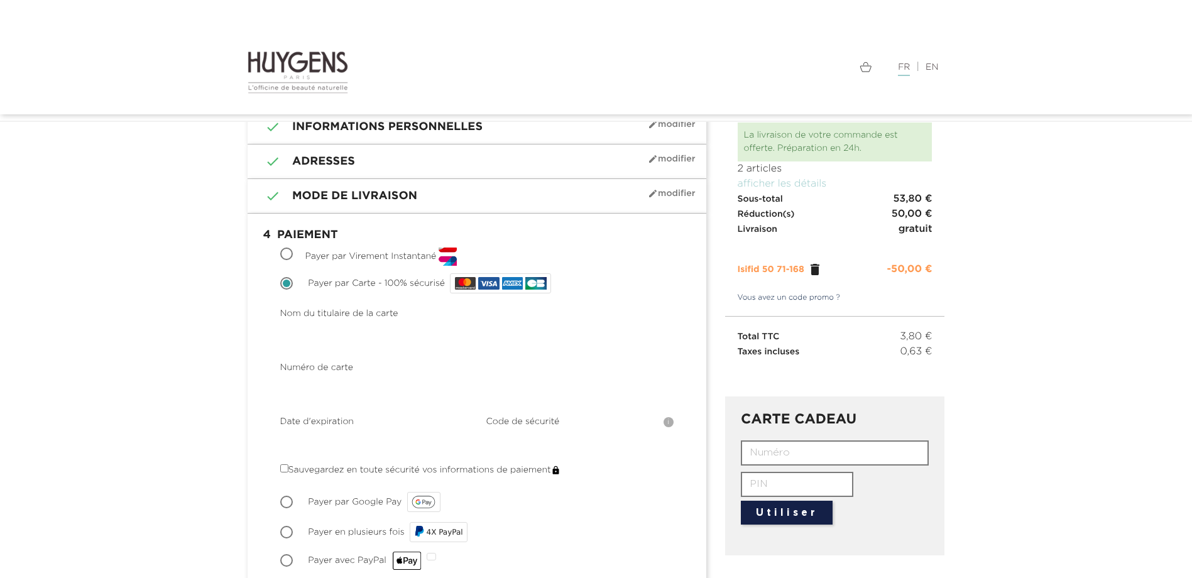
click at [611, 495] on div "Choisir Payer par Google Pay" at bounding box center [476, 502] width 393 height 25
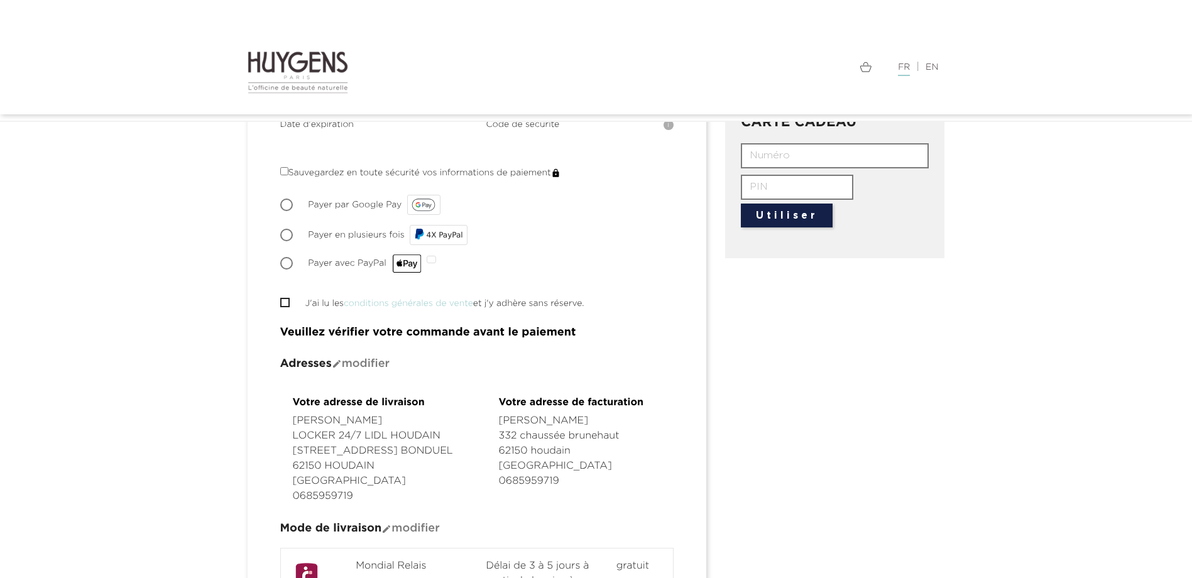
scroll to position [440, 0]
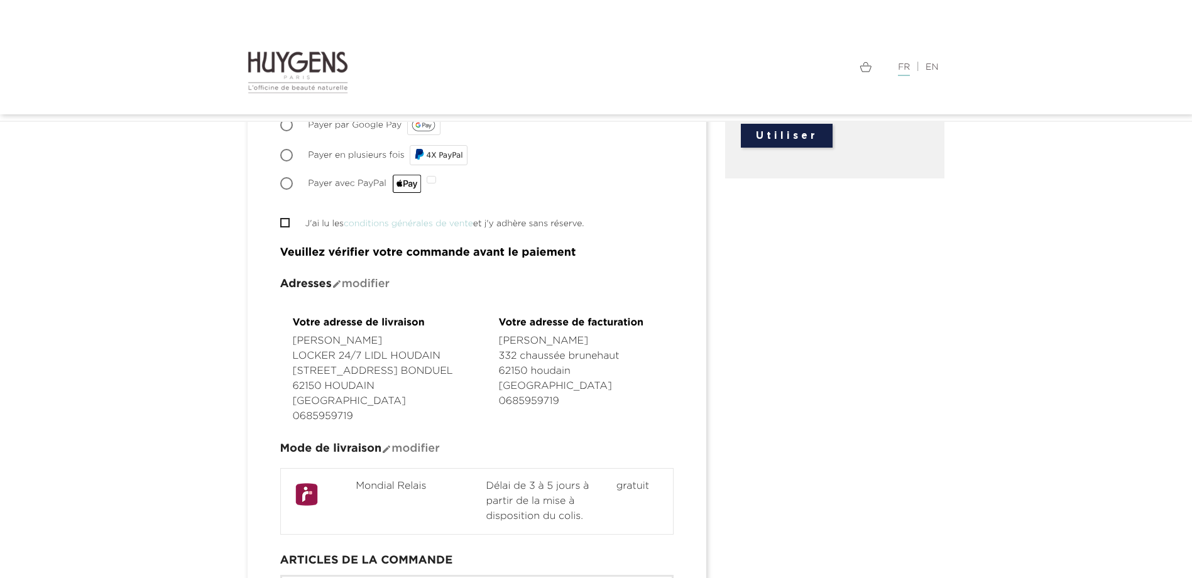
click at [289, 218] on span "" at bounding box center [284, 222] width 9 height 9
click at [288, 224] on input "J'ai lu les conditions générales de vente et j'y adhère sans réserve." at bounding box center [284, 223] width 8 height 8
checkbox input "true"
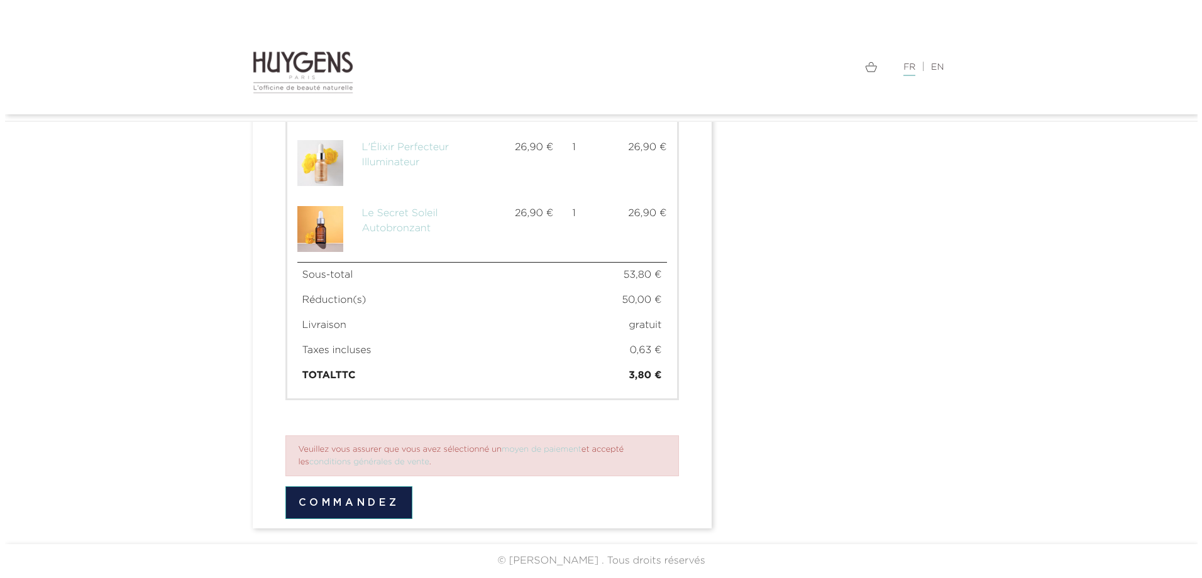
scroll to position [910, 0]
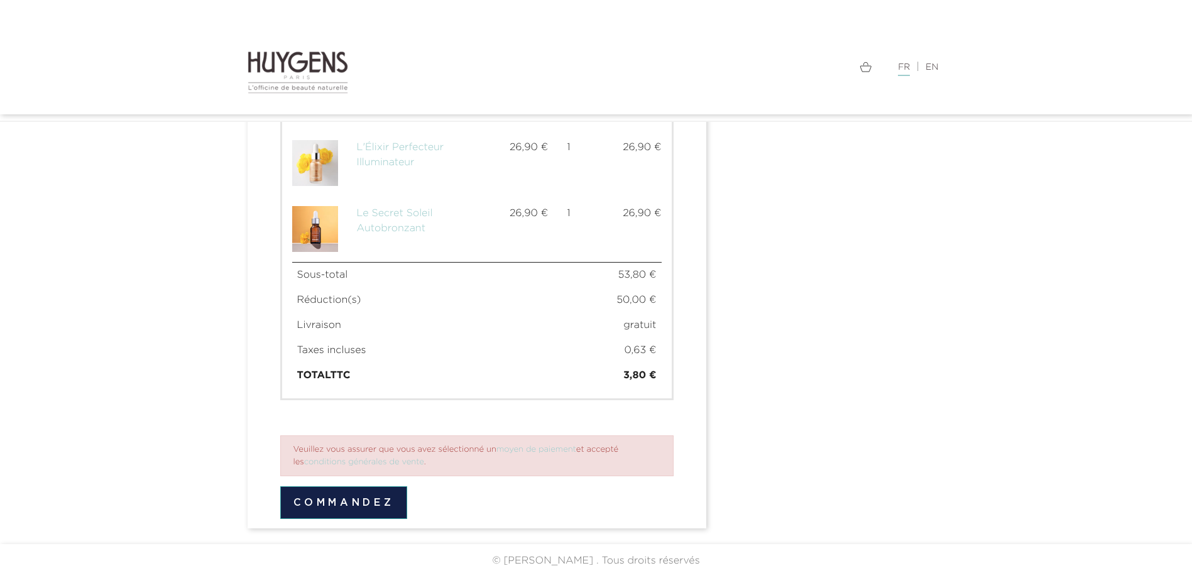
click at [349, 507] on button "Commandez" at bounding box center [344, 502] width 128 height 33
